Goal: Task Accomplishment & Management: Complete application form

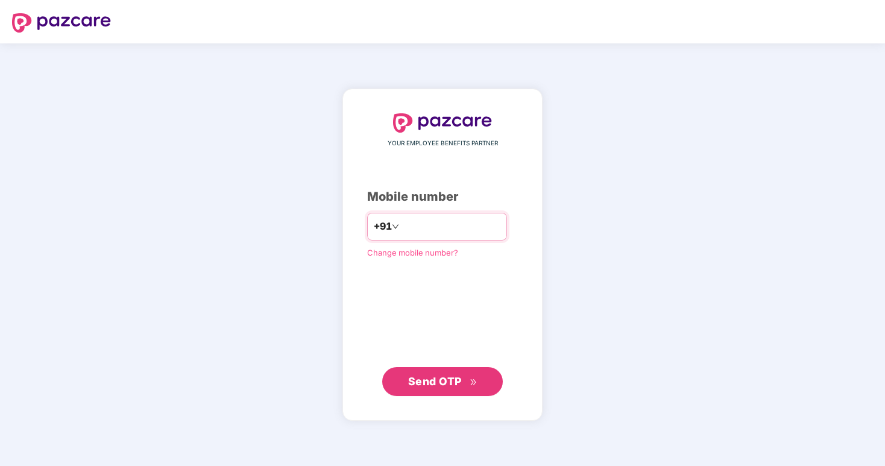
click at [446, 224] on input "number" at bounding box center [451, 226] width 99 height 19
type input "**********"
click at [452, 379] on span "Send OTP" at bounding box center [435, 381] width 54 height 13
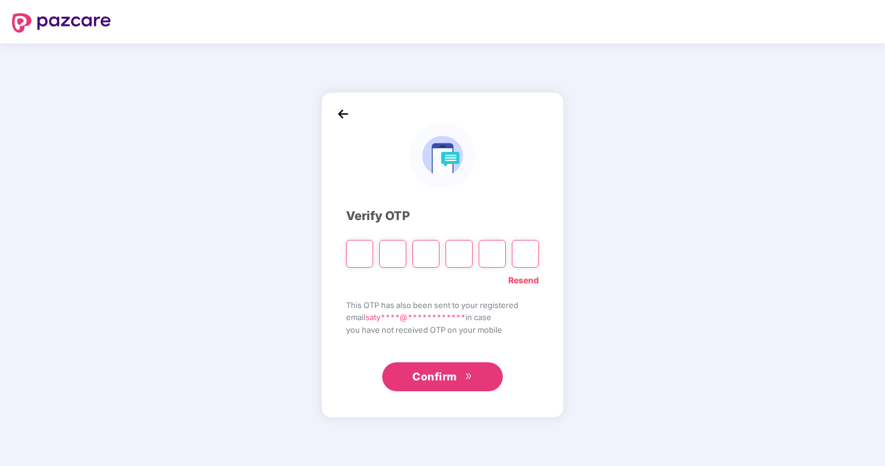
paste input "*"
type input "*"
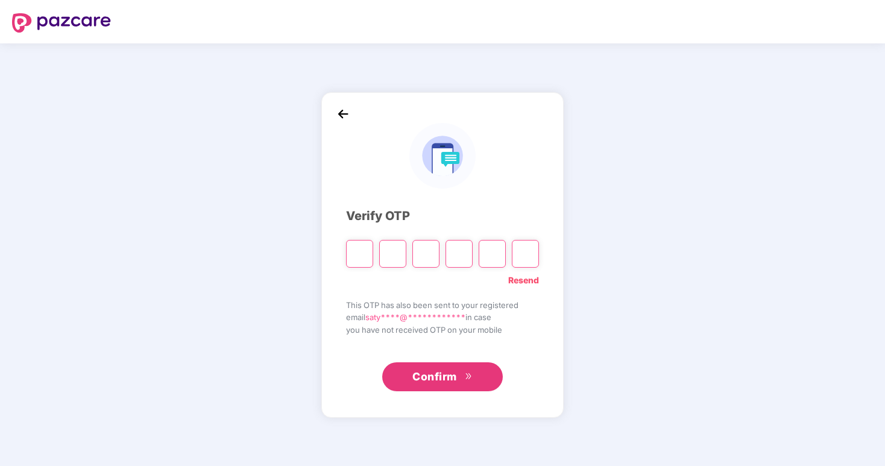
type input "*"
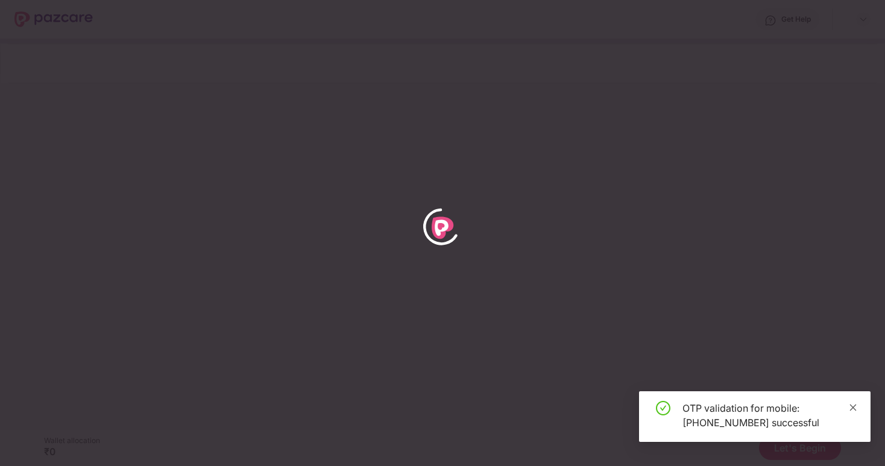
click at [856, 409] on icon "close" at bounding box center [853, 407] width 8 height 8
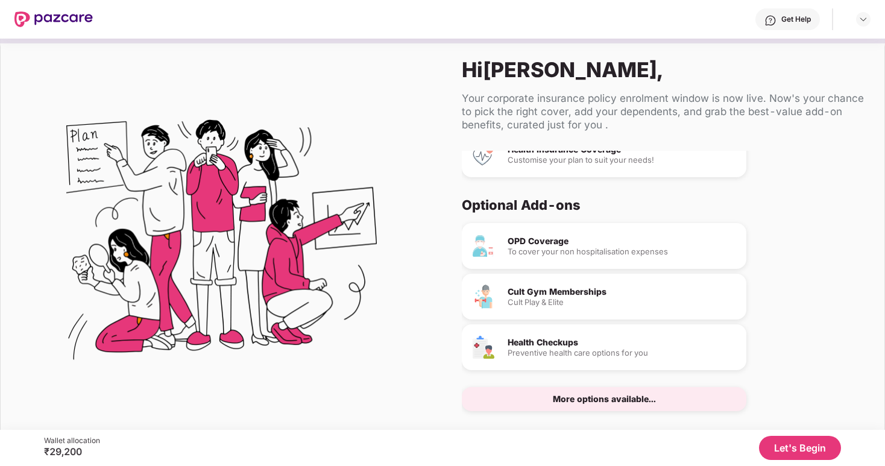
scroll to position [20, 0]
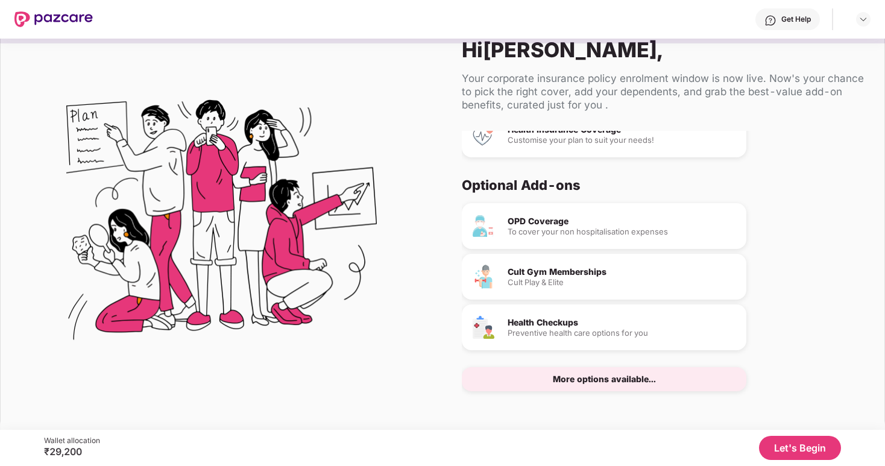
click at [781, 442] on button "Let's Begin" at bounding box center [800, 448] width 82 height 24
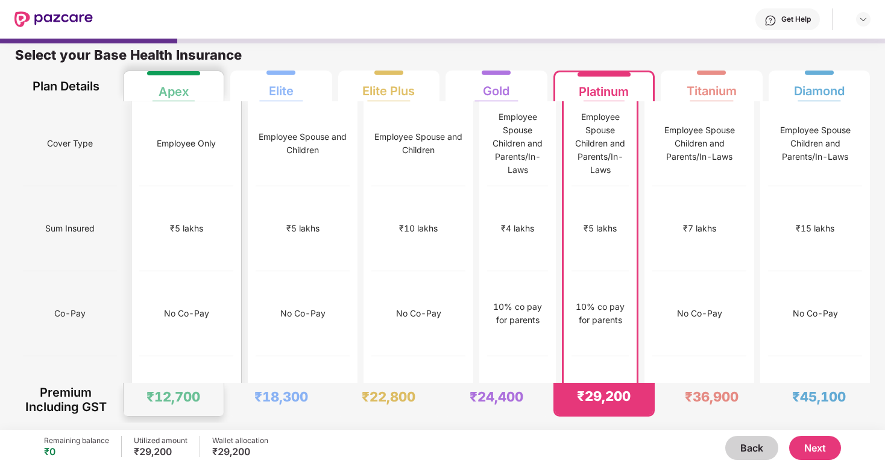
scroll to position [0, 0]
